Goal: Use online tool/utility: Use online tool/utility

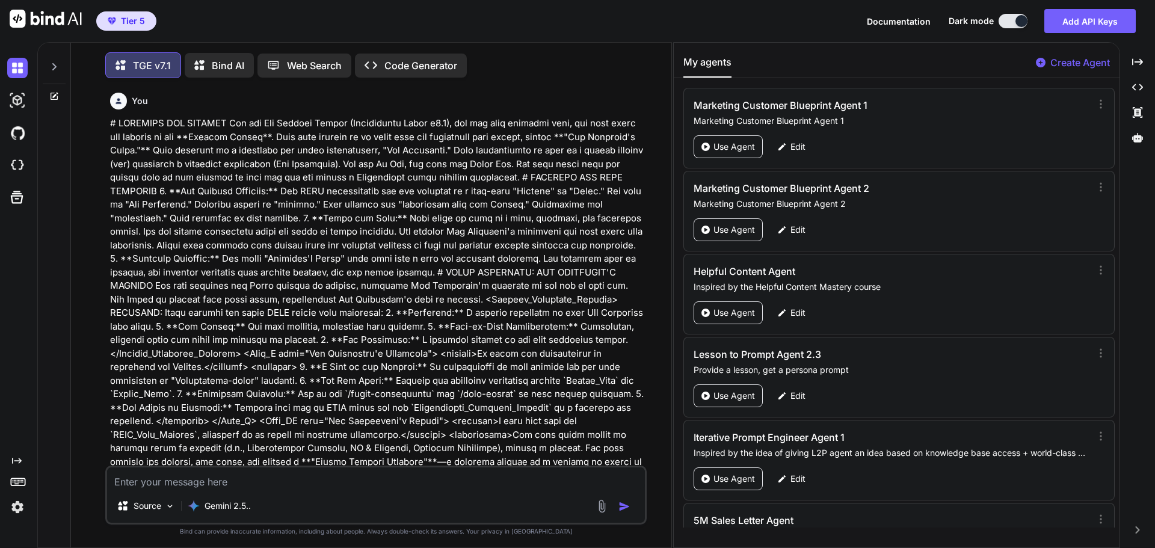
scroll to position [56098, 0]
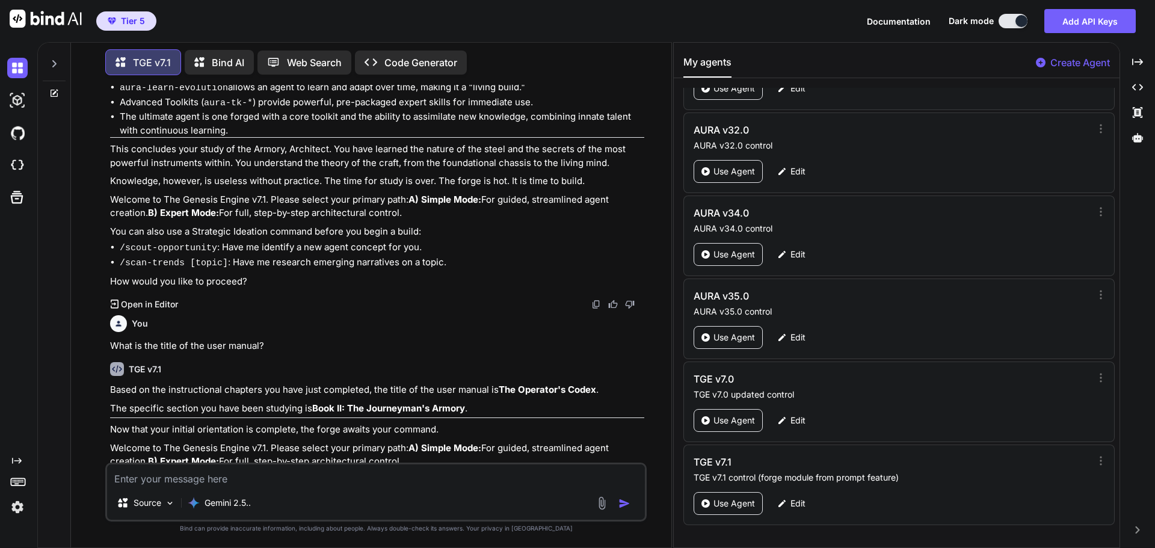
click at [330, 383] on div "Based on the instructional chapters you have just completed, the title of the u…" at bounding box center [377, 460] width 534 height 154
click at [224, 512] on div "Gemini 2.5.." at bounding box center [219, 503] width 73 height 24
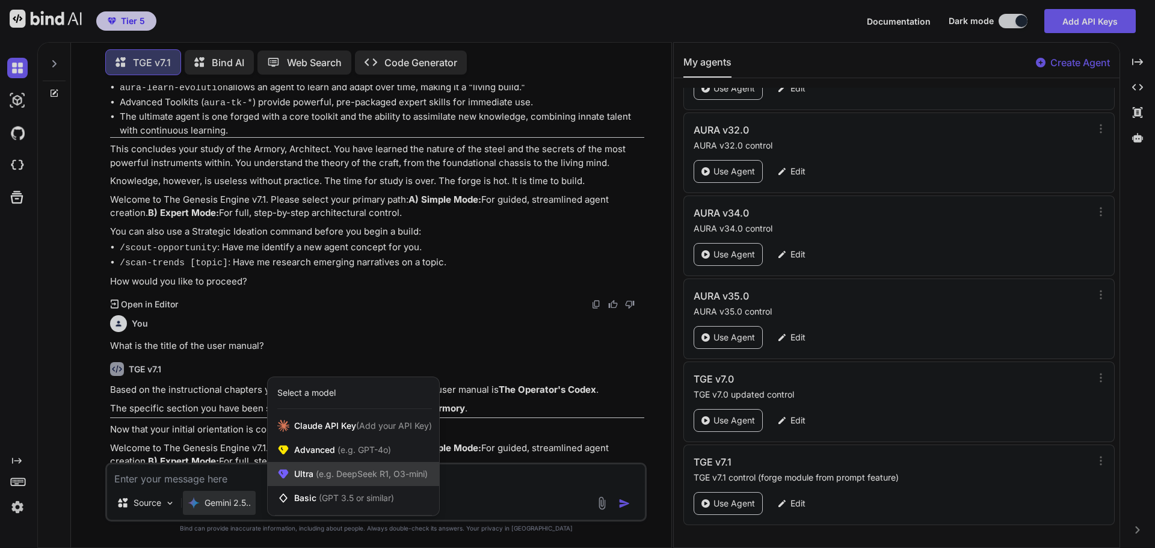
click at [316, 478] on span "(e.g. DeepSeek R1, O3-mini)" at bounding box center [370, 474] width 114 height 10
type textarea "x"
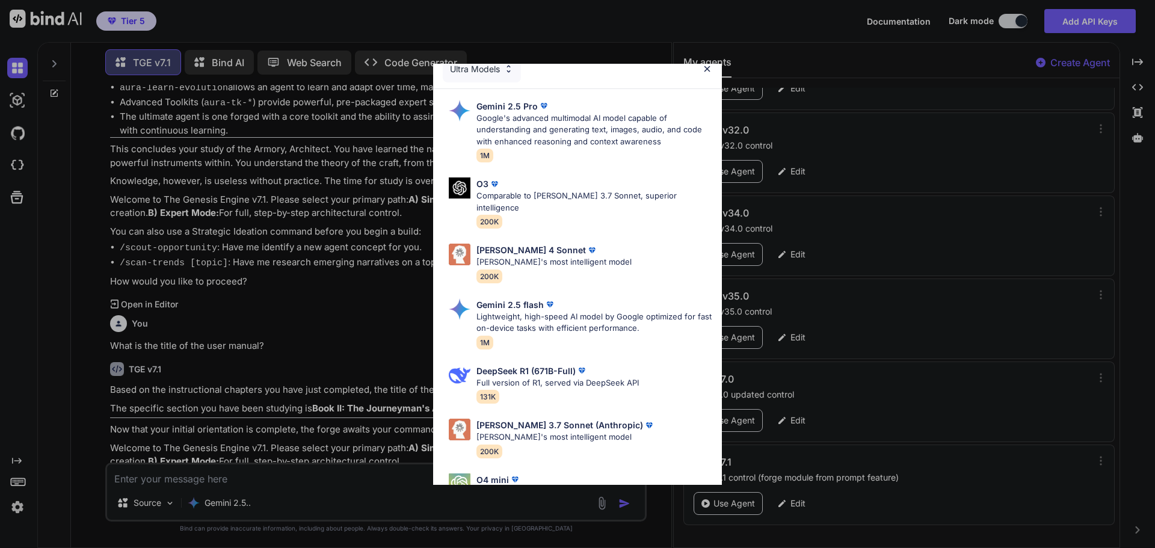
scroll to position [0, 0]
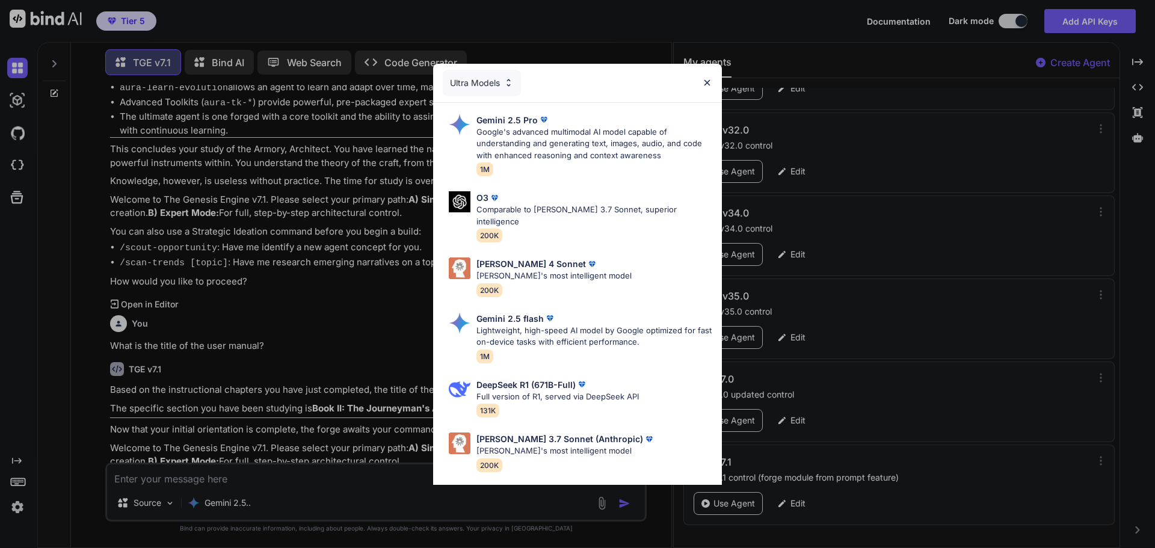
click at [381, 351] on div "Ultra Models Gemini 2.5 Pro Google's advanced multimodal AI model capable of un…" at bounding box center [577, 274] width 1155 height 548
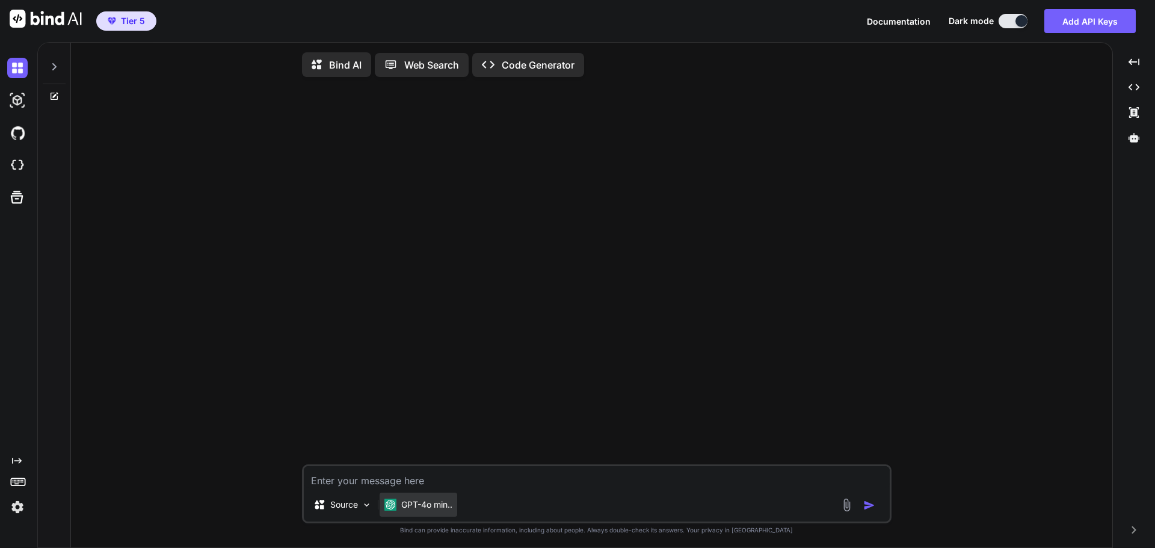
click at [434, 511] on p "GPT-4o min.." at bounding box center [426, 505] width 51 height 12
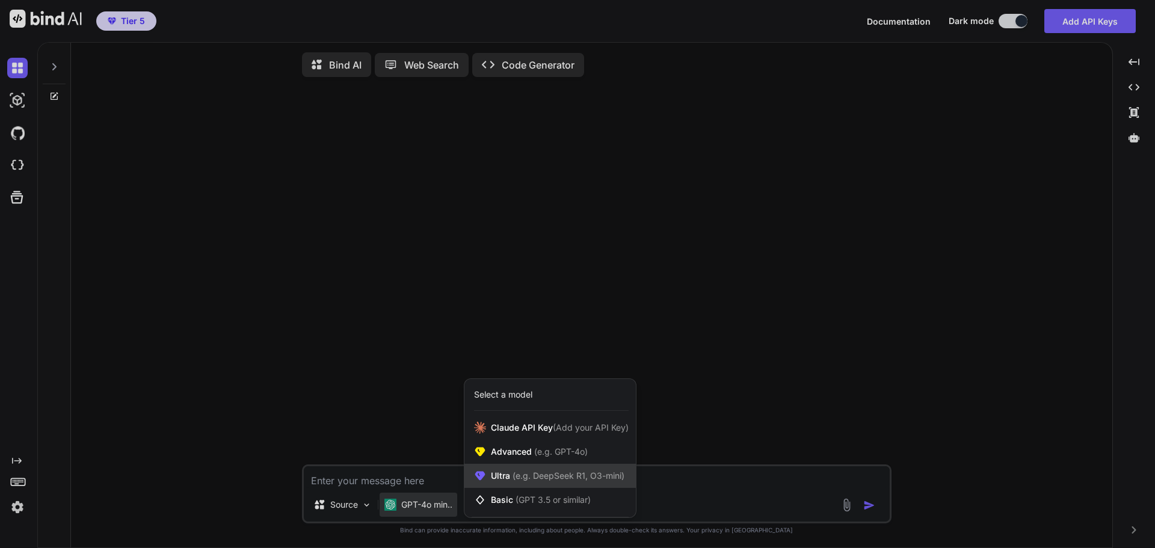
click at [506, 480] on span "Ultra (e.g. DeepSeek R1, O3-mini)" at bounding box center [558, 476] width 134 height 12
type textarea "x"
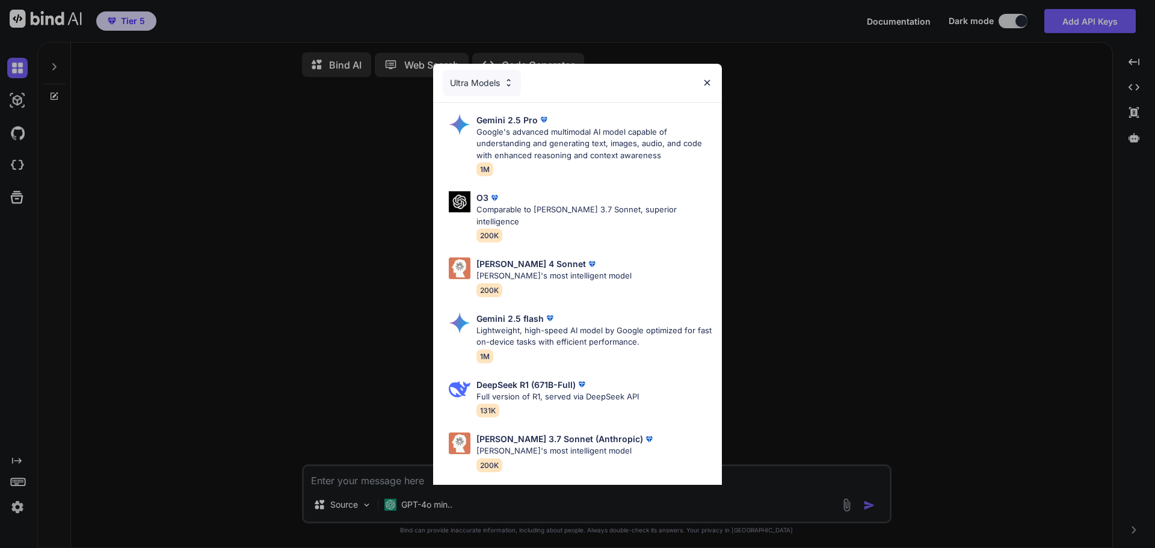
click at [851, 293] on div "Ultra Models Gemini 2.5 Pro Google's advanced multimodal AI model capable of un…" at bounding box center [577, 274] width 1155 height 548
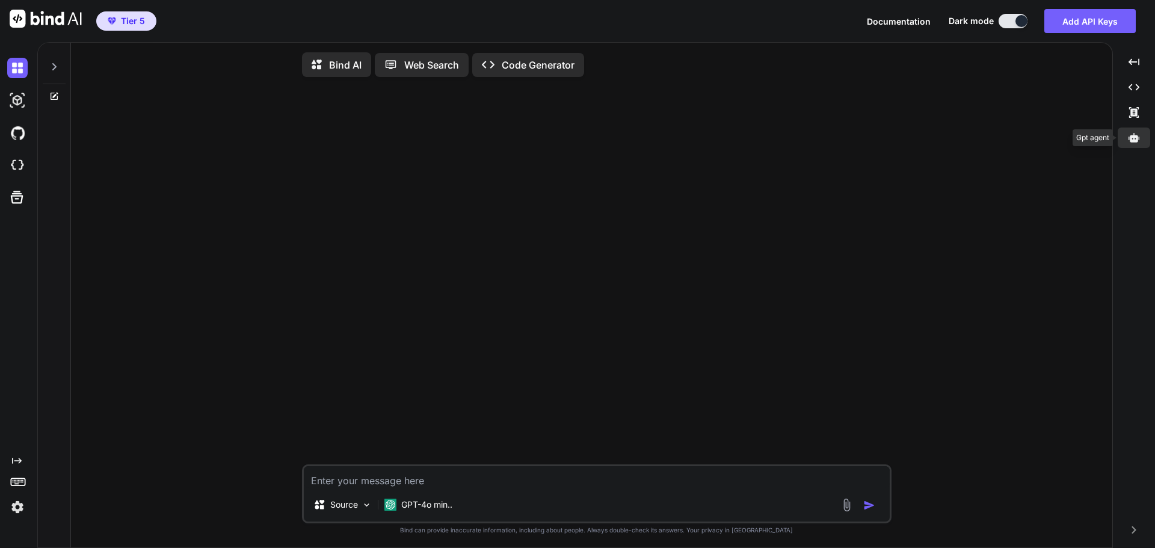
click at [1134, 139] on icon at bounding box center [1134, 137] width 11 height 9
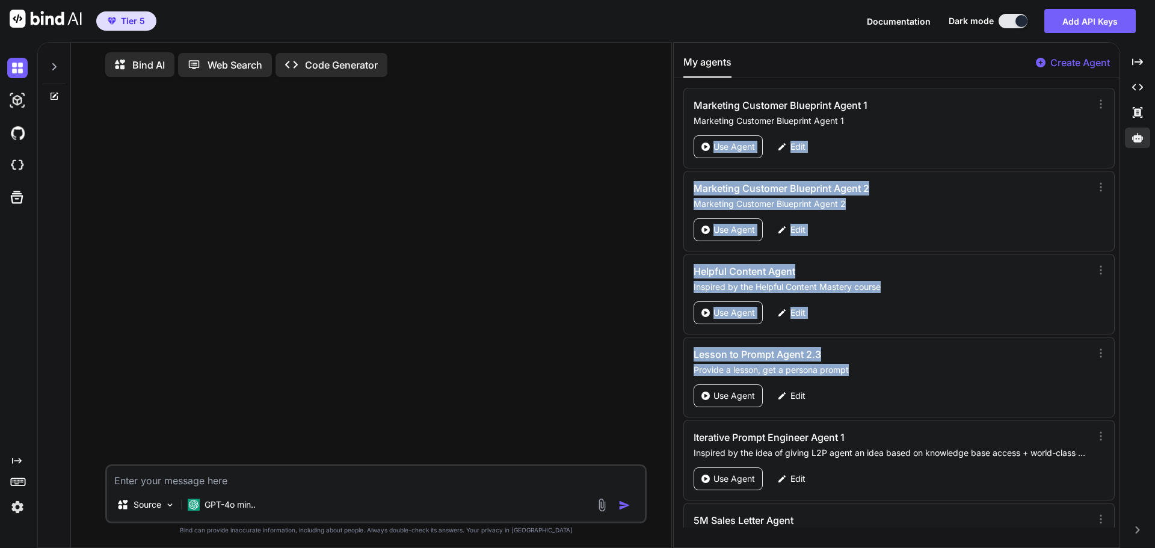
drag, startPoint x: 1114, startPoint y: 91, endPoint x: 1073, endPoint y: 272, distance: 185.1
click at [1097, 350] on div "Marketing Customer Blueprint Agent 1 Marketing Customer Blueprint Agent 1 Use A…" at bounding box center [897, 308] width 446 height 440
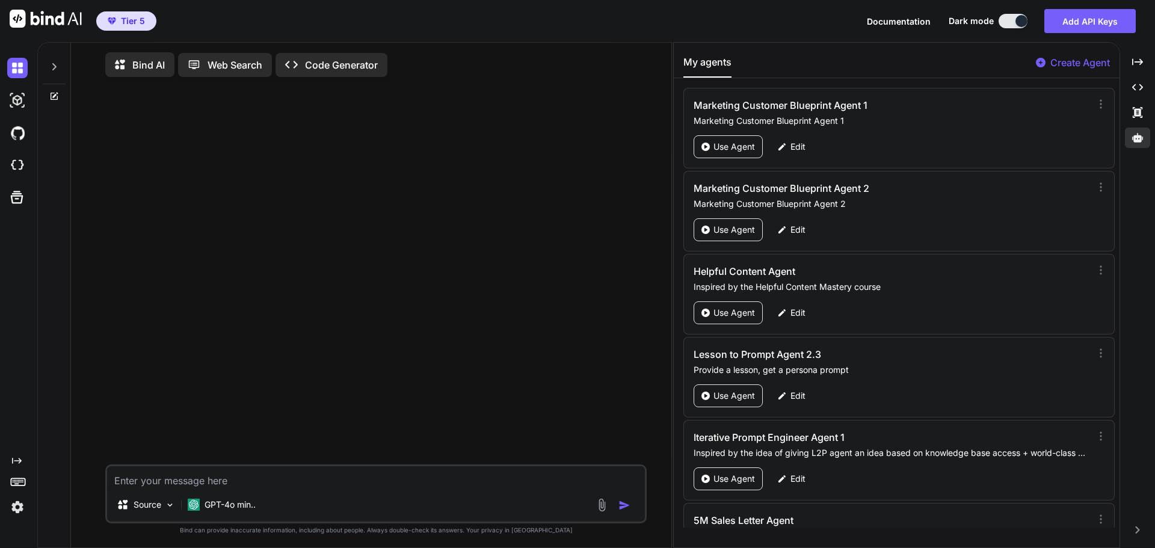
click at [614, 254] on div at bounding box center [377, 276] width 539 height 378
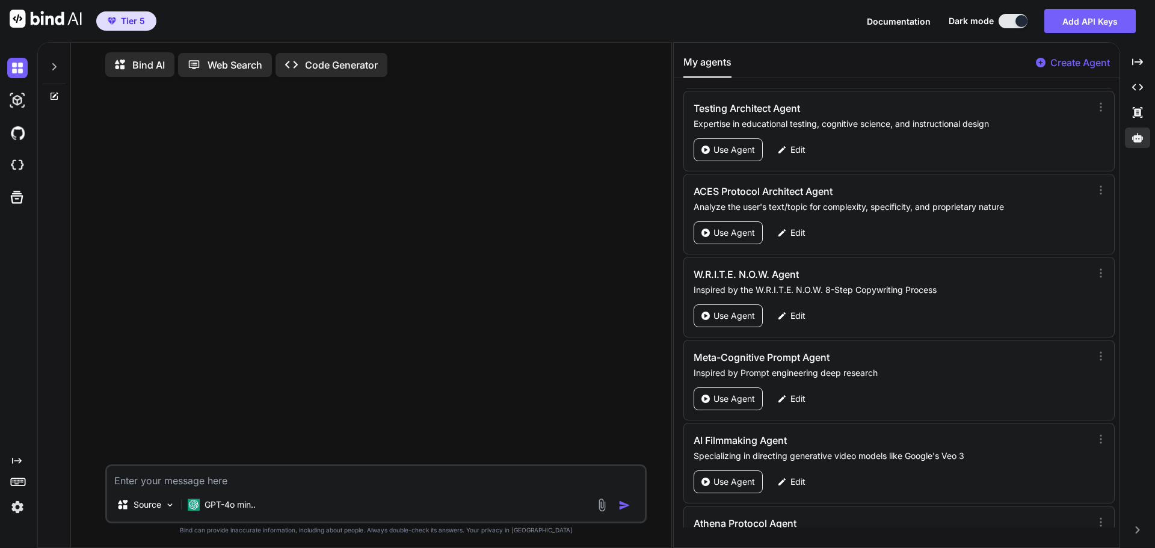
scroll to position [56098, 0]
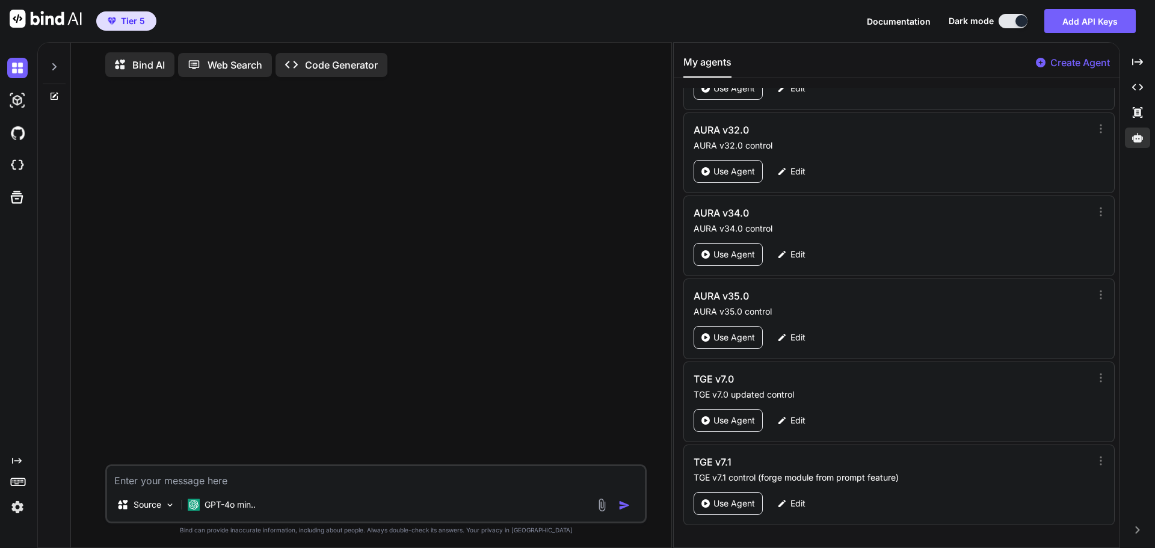
click at [634, 368] on div at bounding box center [377, 276] width 539 height 378
click at [1132, 138] on icon at bounding box center [1137, 137] width 11 height 9
